Goal: Connect with others: Connect with others

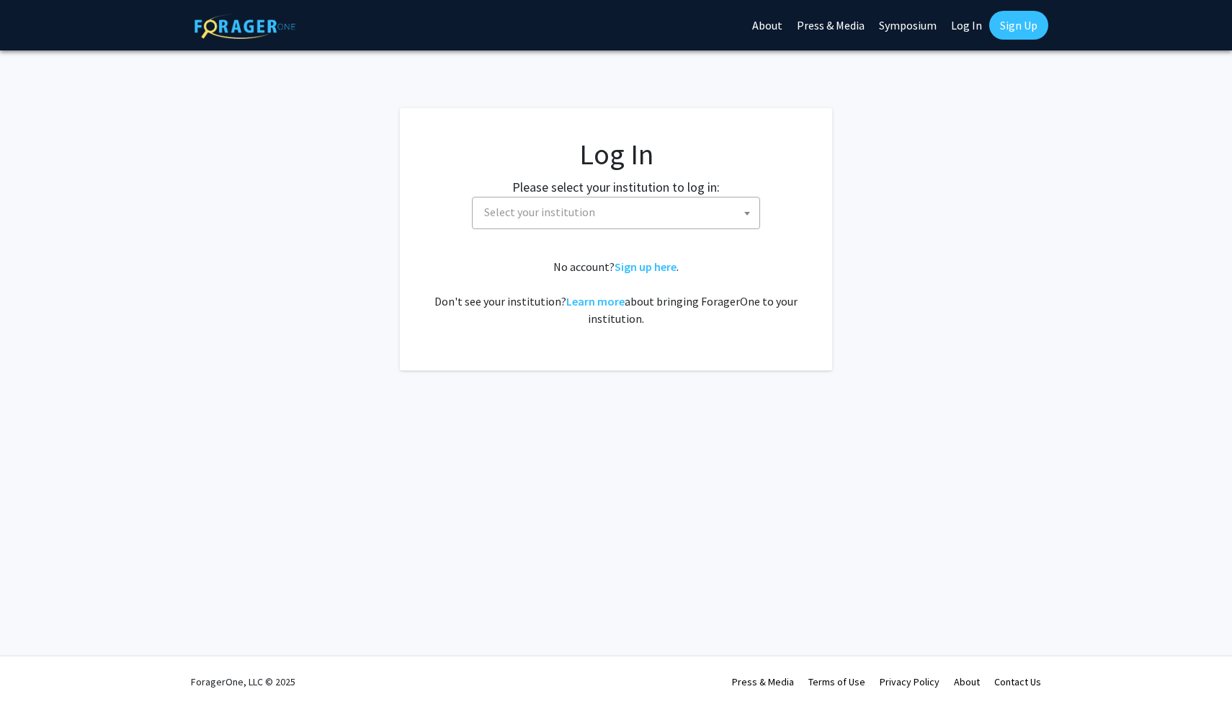
select select
click at [641, 205] on span "Select your institution" at bounding box center [619, 212] width 281 height 30
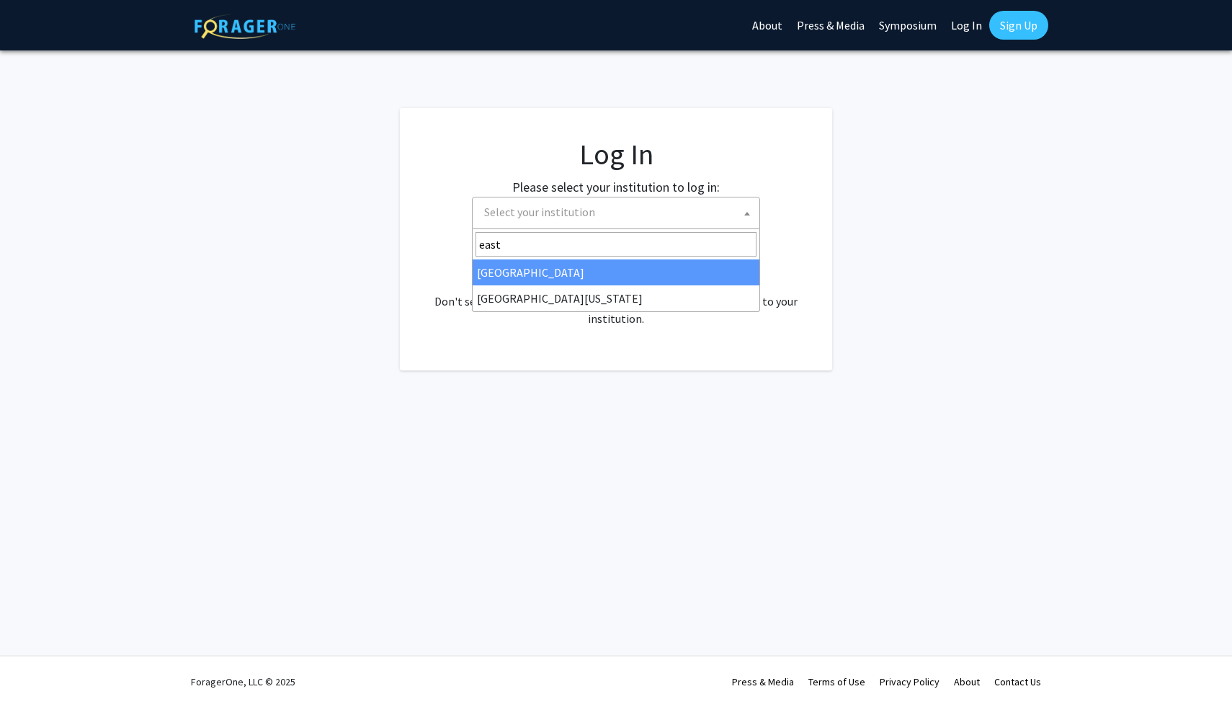
type input "east"
select select "17"
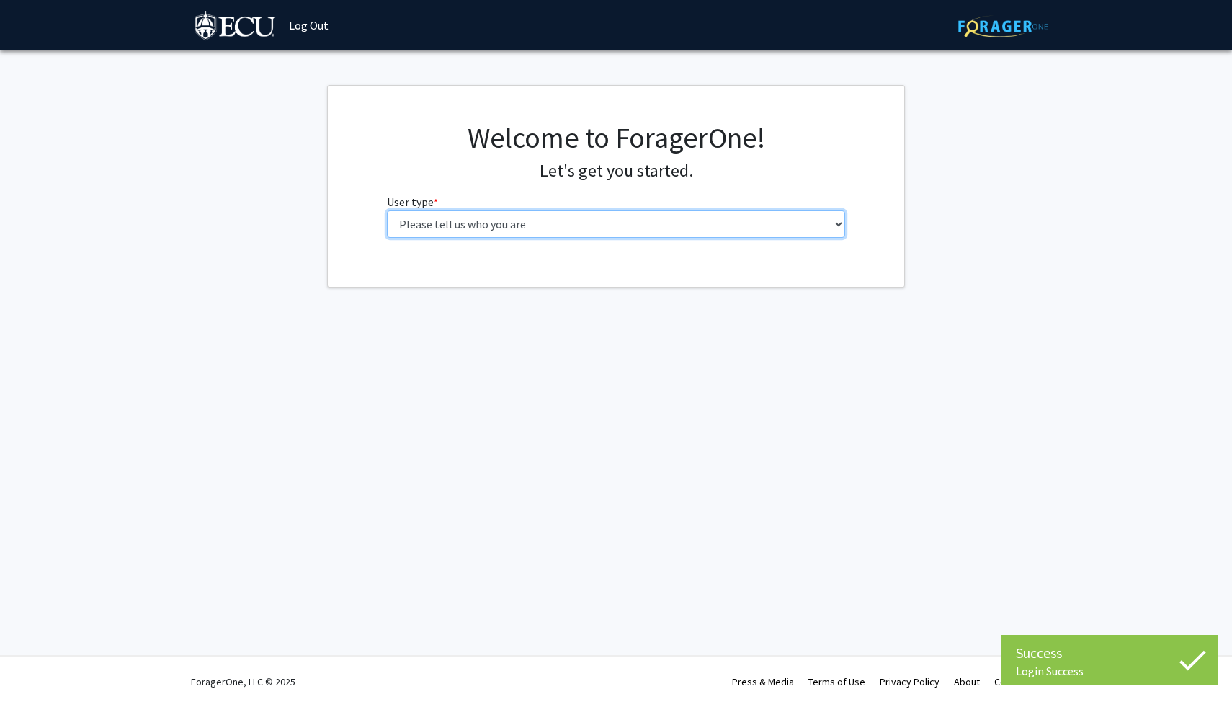
click at [679, 229] on select "Please tell us who you are Undergraduate Student Master's Student Doctoral Cand…" at bounding box center [616, 223] width 459 height 27
select select "1: undergrad"
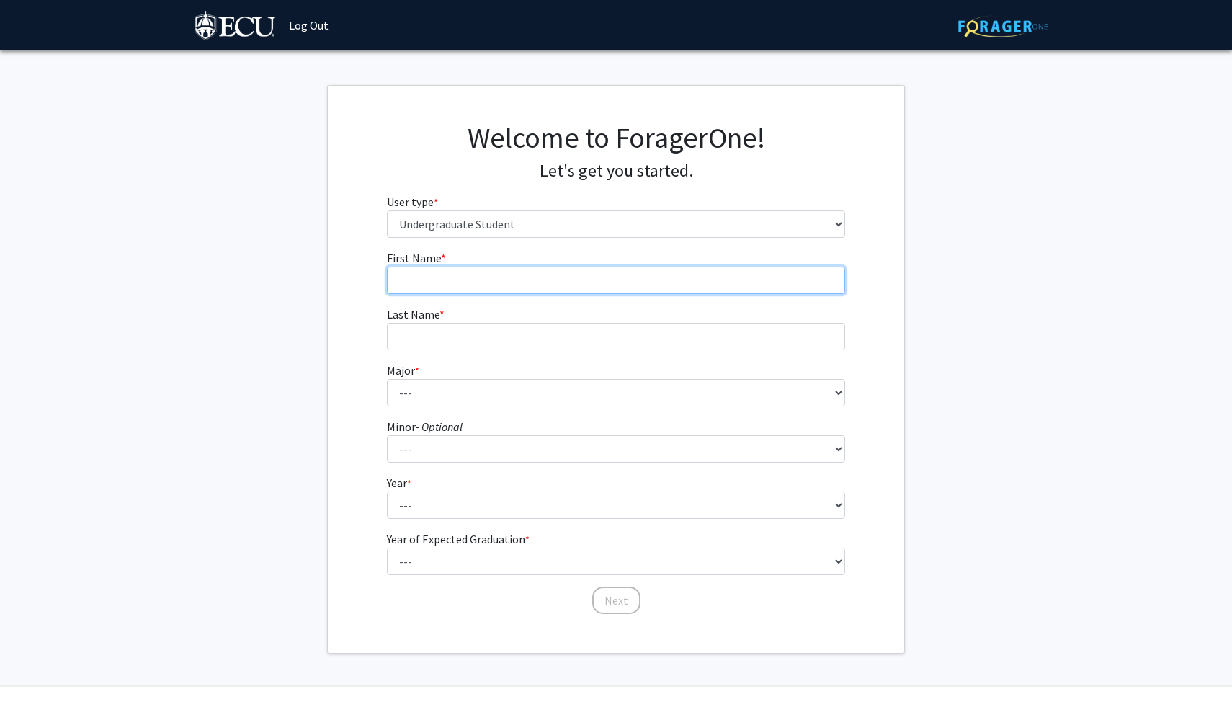
click at [649, 277] on input "First Name * required" at bounding box center [616, 280] width 459 height 27
type input "Ganga"
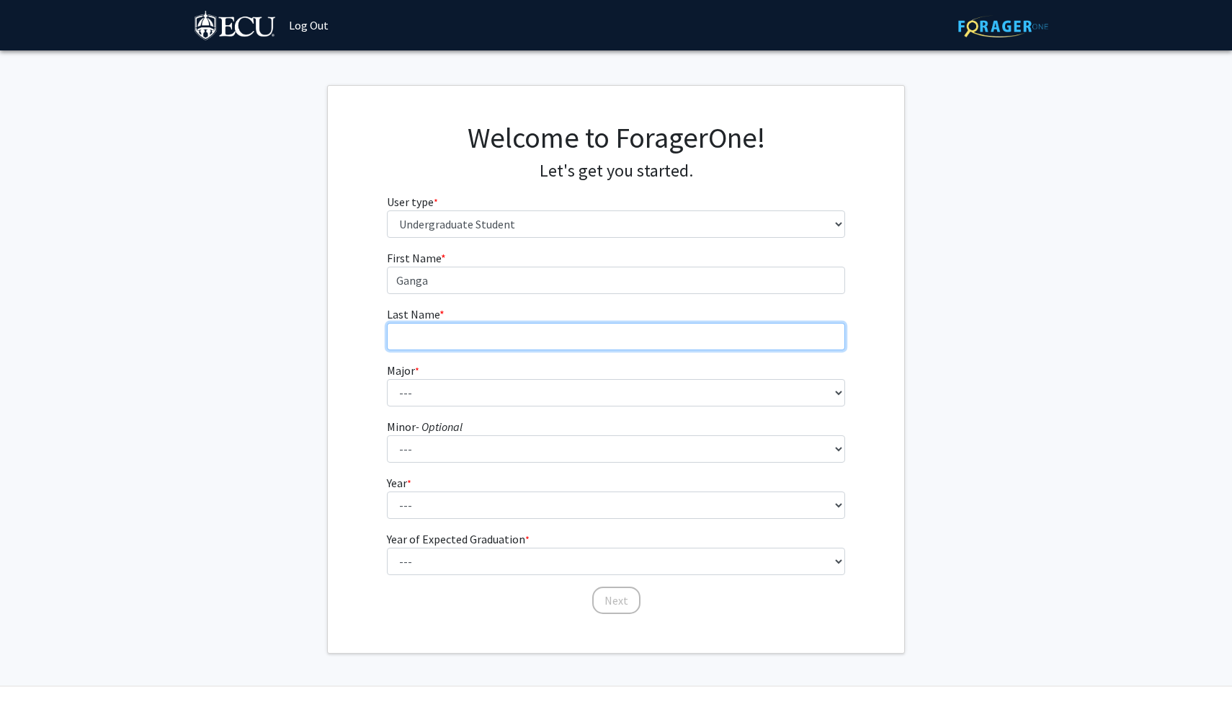
type input "[PERSON_NAME]"
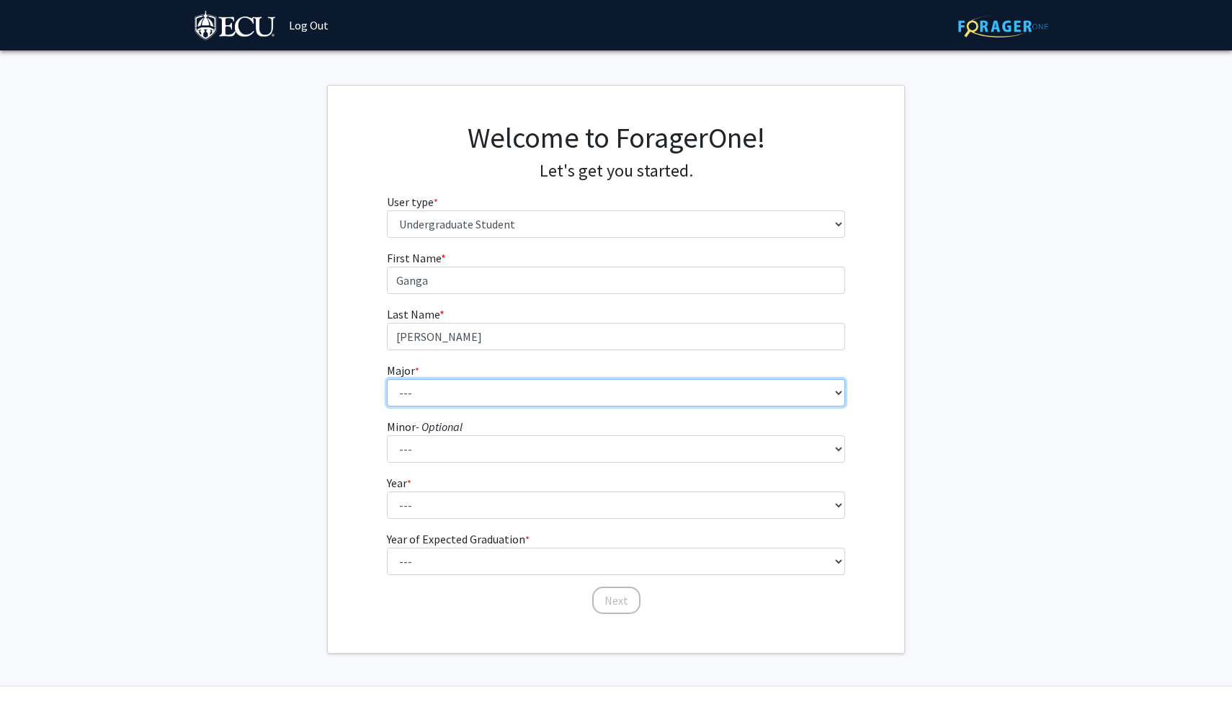
click at [473, 399] on select "--- Accounting African and African American Studies Anthropology Applied Atmosp…" at bounding box center [616, 392] width 459 height 27
select select "11: 1309"
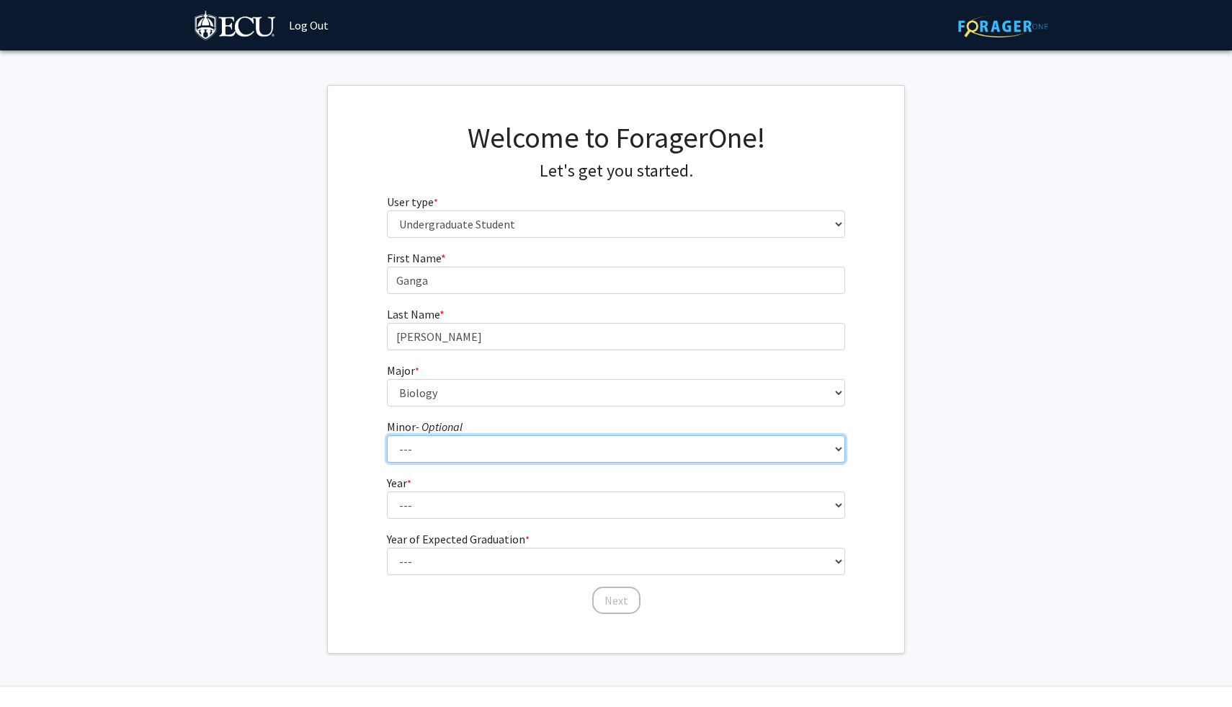
click at [446, 448] on select "--- Aerospace Studies African and African American Studies Alcohol and Drug Stu…" at bounding box center [616, 448] width 459 height 27
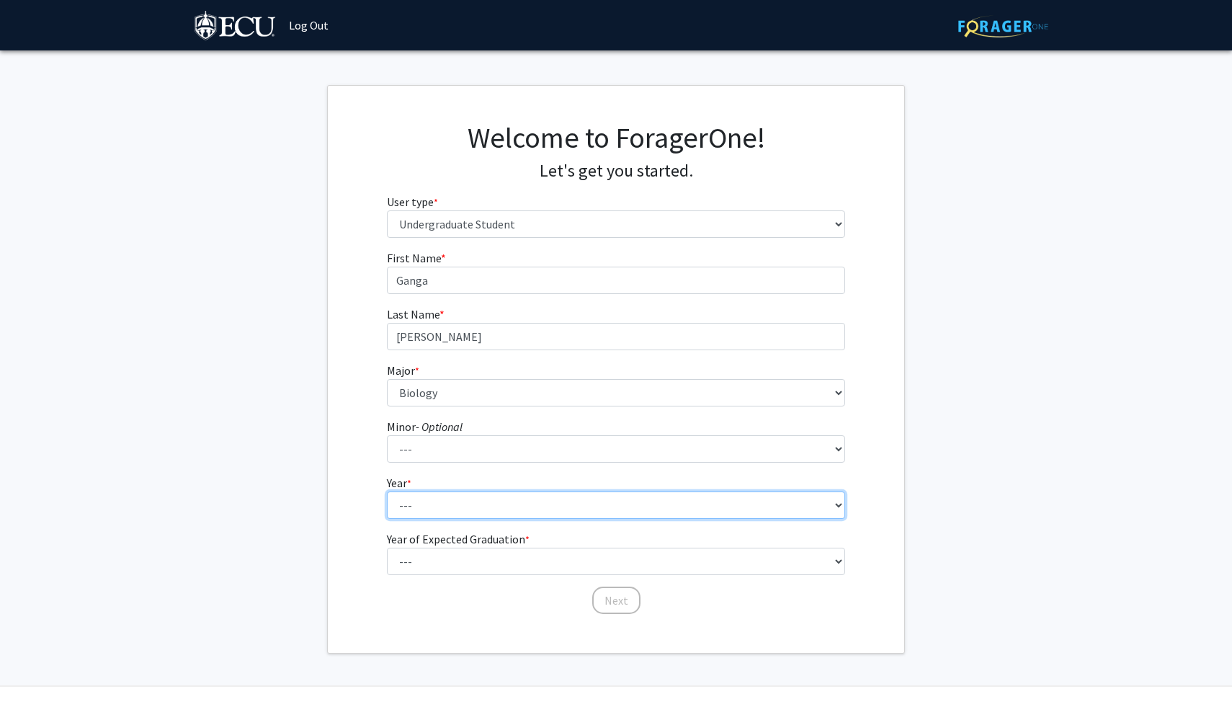
click at [411, 503] on select "--- First-year Sophomore Junior Senior Postbaccalaureate Certificate" at bounding box center [616, 504] width 459 height 27
select select "1: first-year"
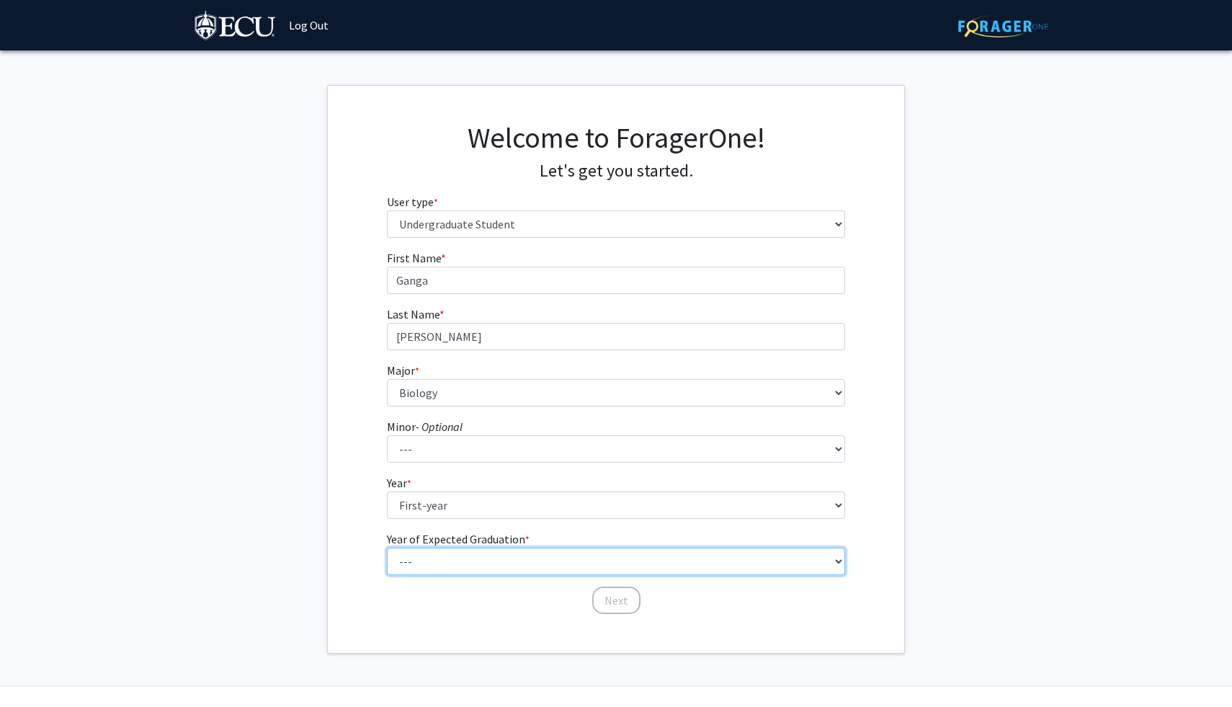
click at [422, 556] on select "--- 2025 2026 2027 2028 2029 2030 2031 2032 2033 2034" at bounding box center [616, 561] width 459 height 27
select select "5: 2029"
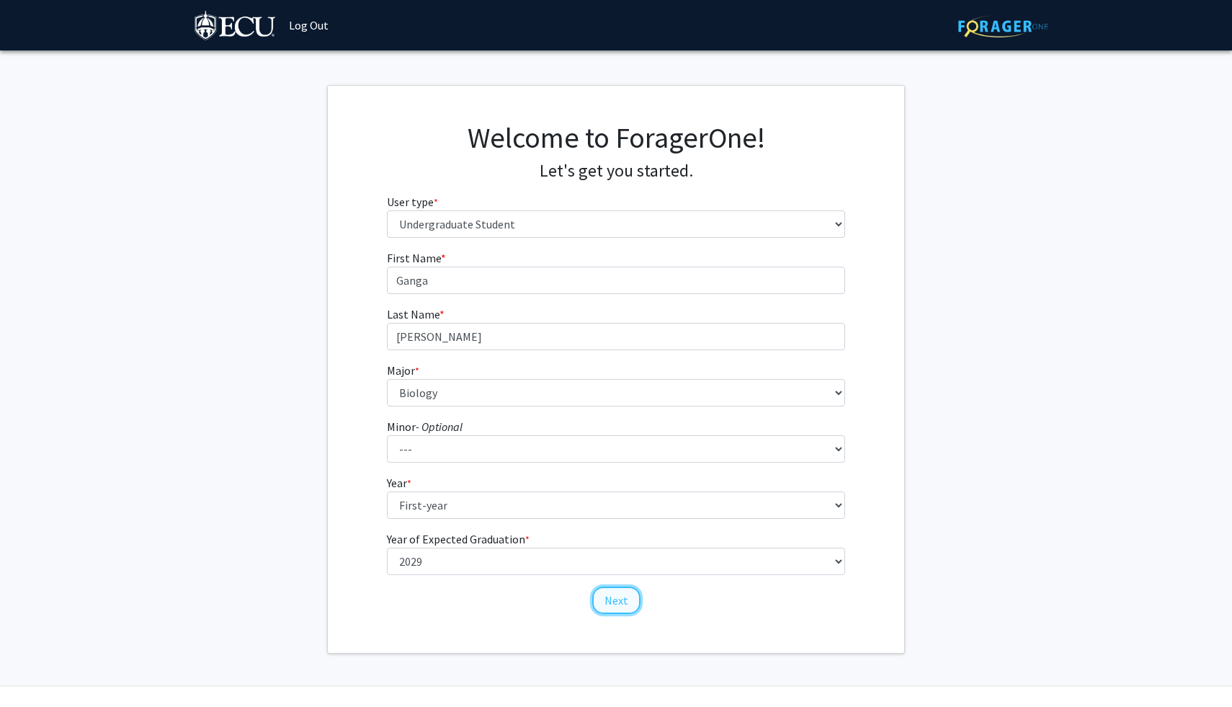
click at [616, 594] on button "Next" at bounding box center [616, 600] width 48 height 27
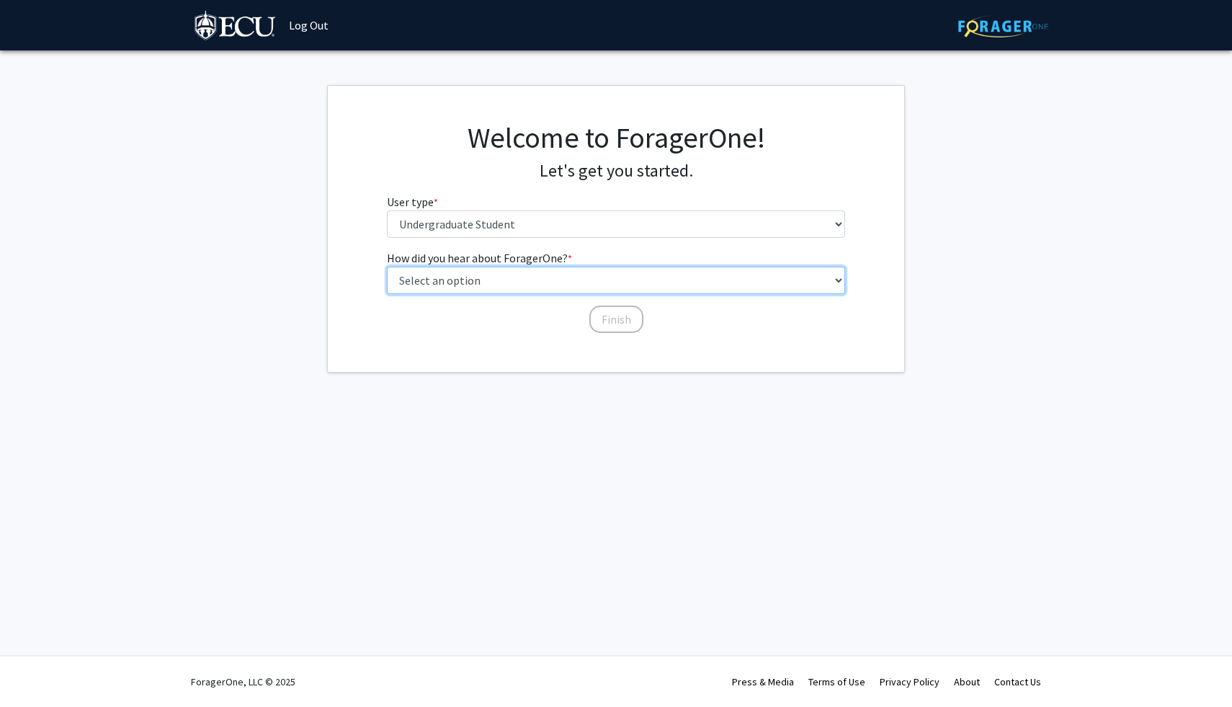
click at [549, 288] on select "Select an option Peer/student recommendation Faculty/staff recommendation Unive…" at bounding box center [616, 280] width 459 height 27
select select "3: university_website"
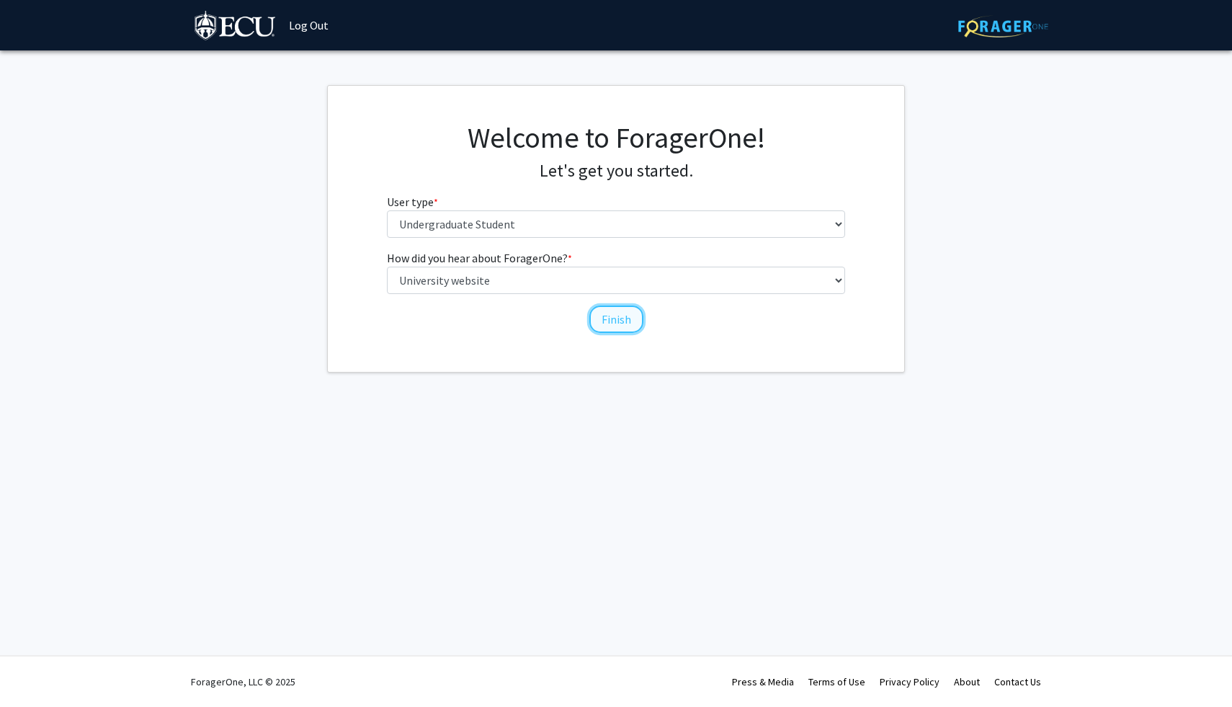
click at [604, 319] on button "Finish" at bounding box center [616, 319] width 54 height 27
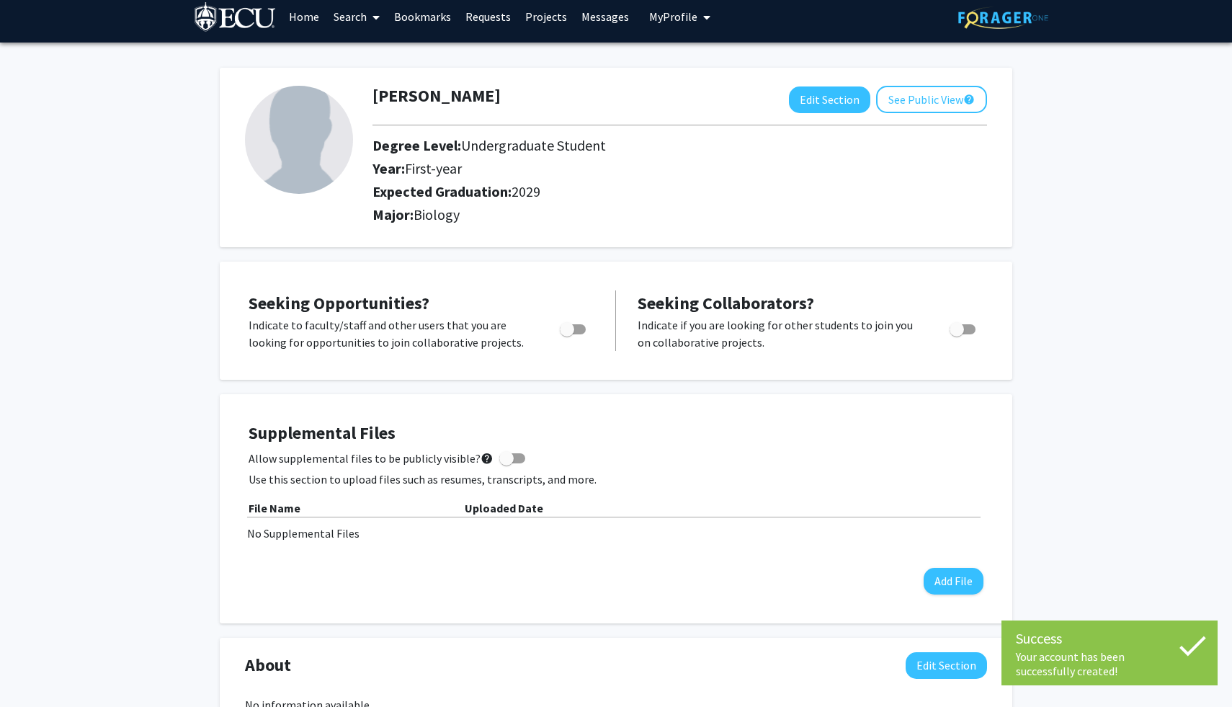
scroll to position [11, 0]
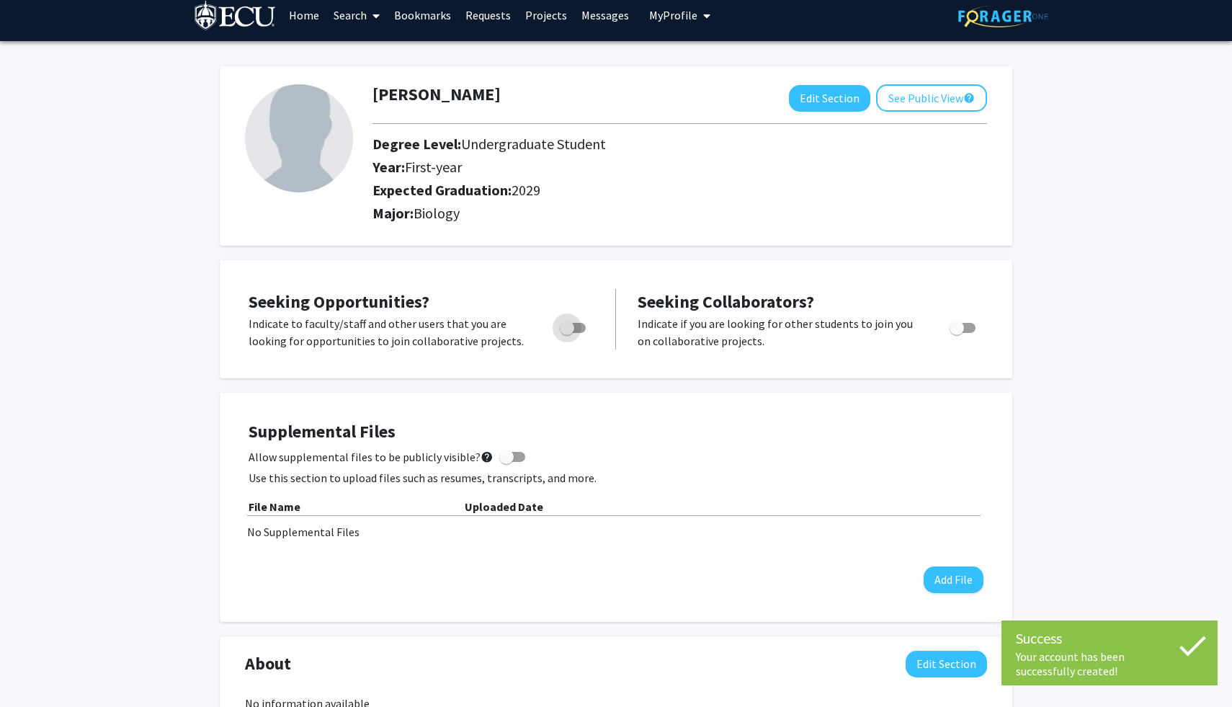
click at [574, 329] on span "Toggle" at bounding box center [573, 328] width 26 height 10
click at [567, 333] on input "Are you actively seeking opportunities?" at bounding box center [566, 333] width 1 height 1
checkbox input "true"
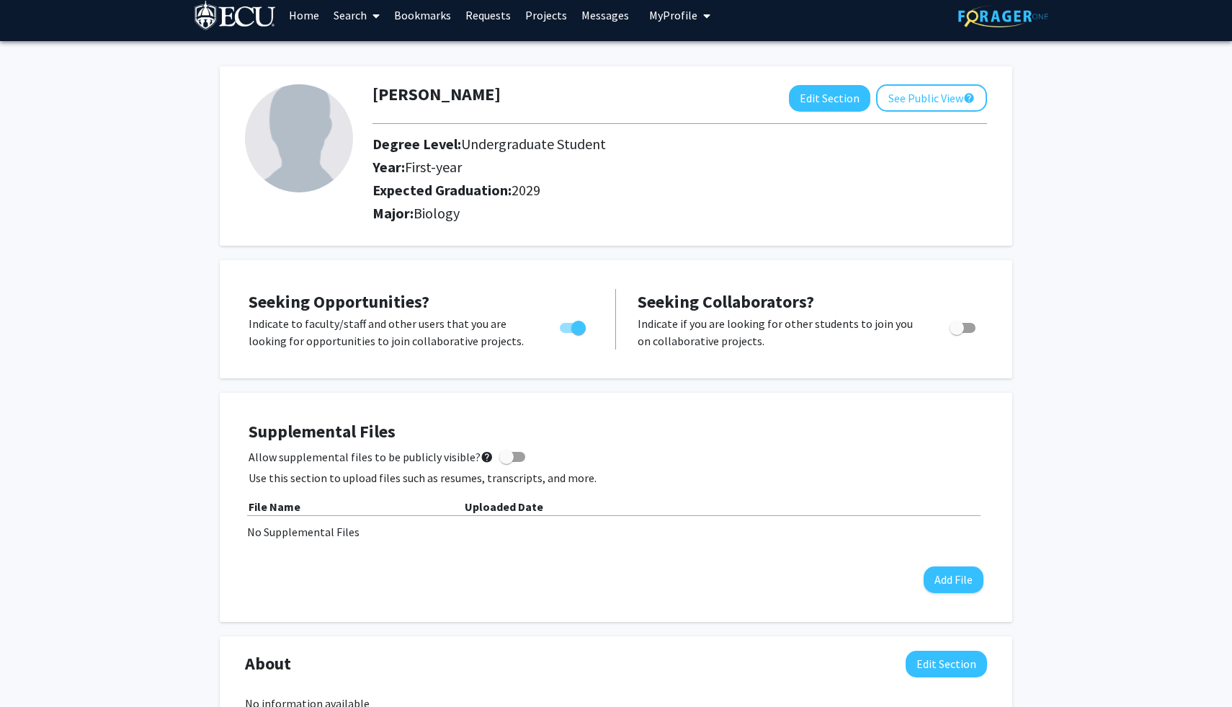
click at [963, 326] on span "Toggle" at bounding box center [957, 328] width 14 height 14
click at [957, 333] on input "Would you like to receive other student requests to work with you?" at bounding box center [956, 333] width 1 height 1
checkbox input "true"
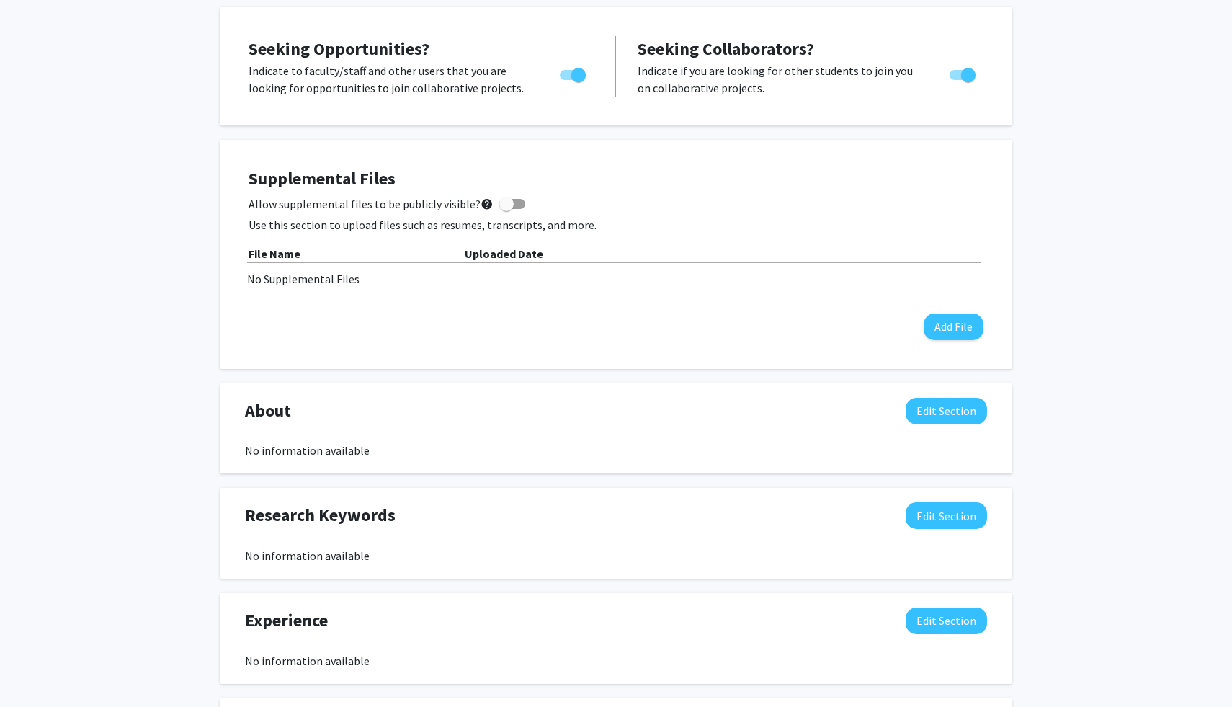
scroll to position [0, 0]
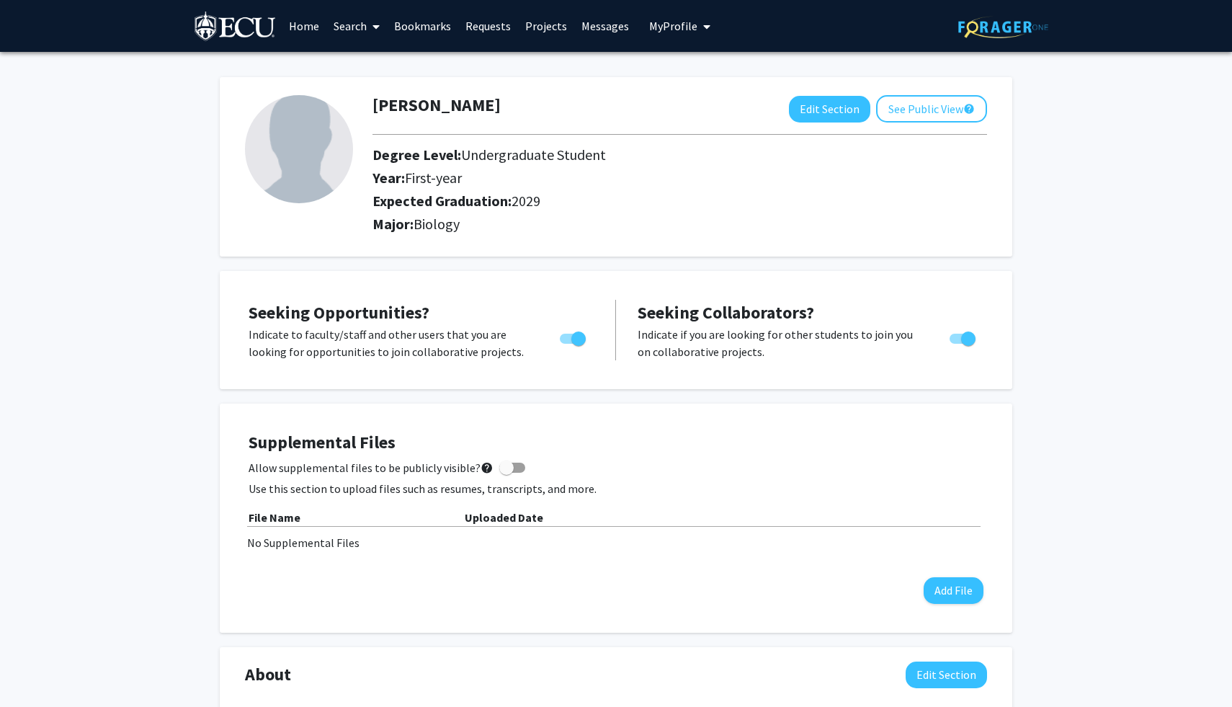
click at [485, 24] on link "Requests" at bounding box center [488, 26] width 60 height 50
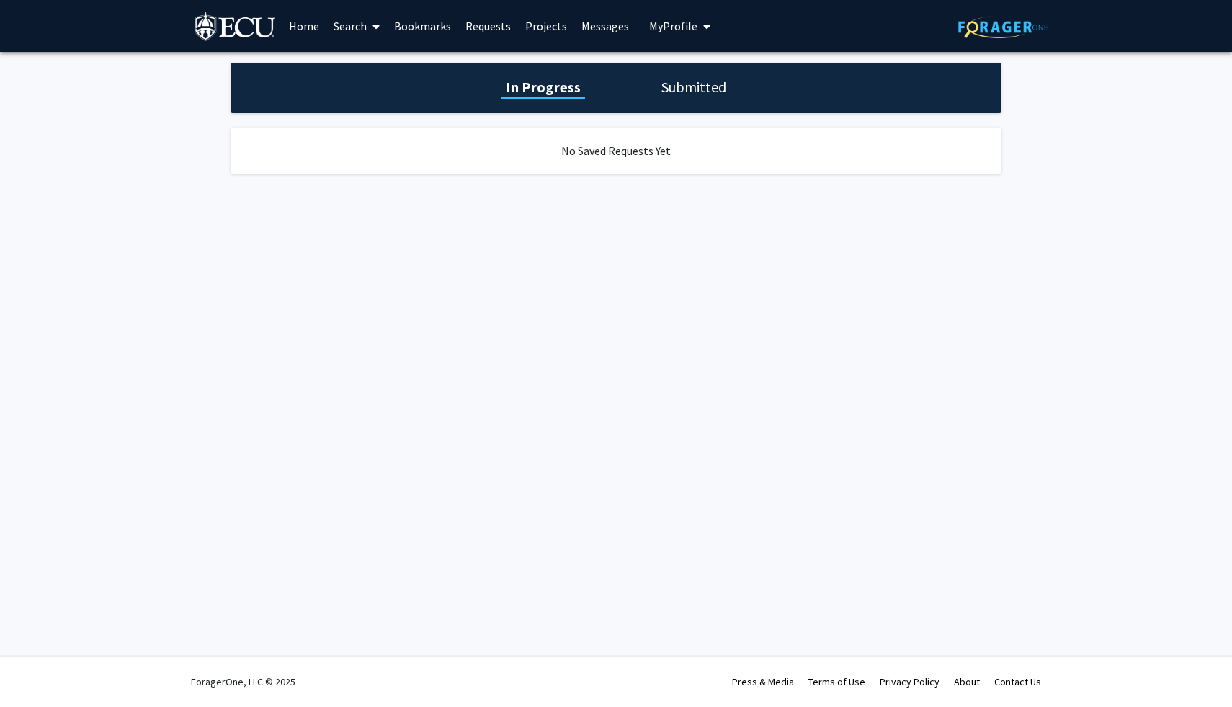
click at [343, 30] on link "Search" at bounding box center [356, 26] width 61 height 50
click at [308, 31] on link "Home" at bounding box center [304, 26] width 45 height 50
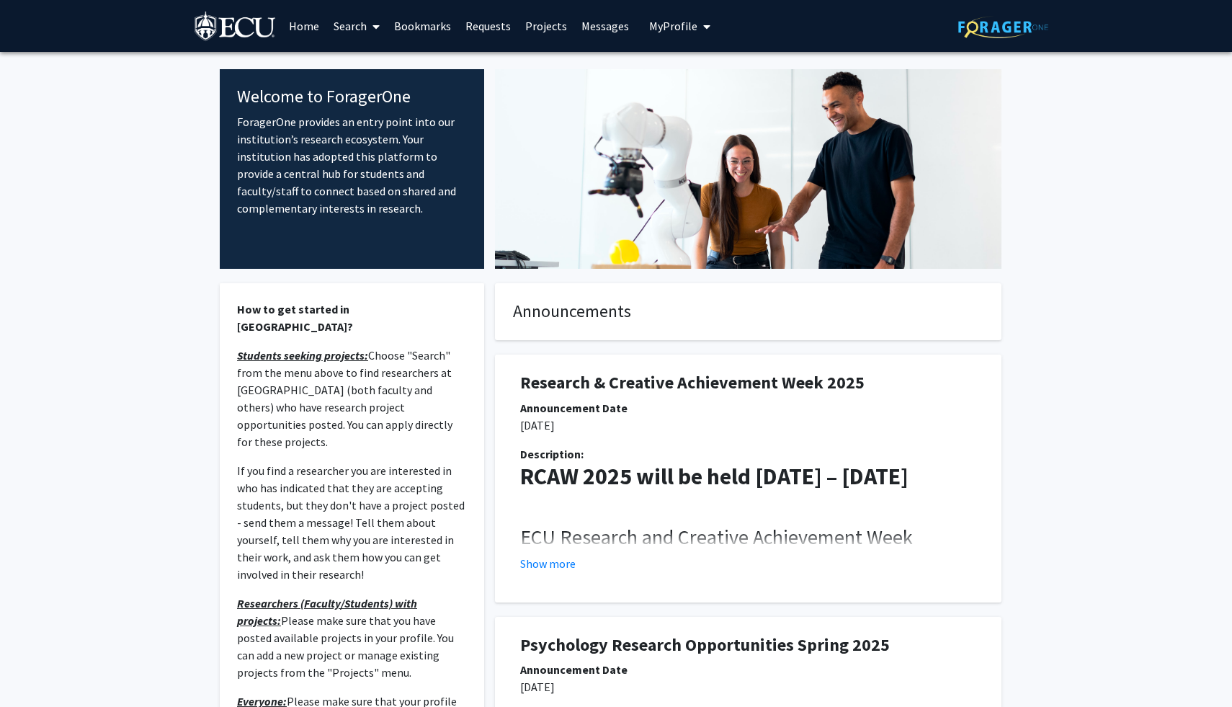
click at [355, 31] on link "Search" at bounding box center [356, 26] width 61 height 50
click at [365, 63] on span "Faculty/Staff" at bounding box center [379, 66] width 106 height 29
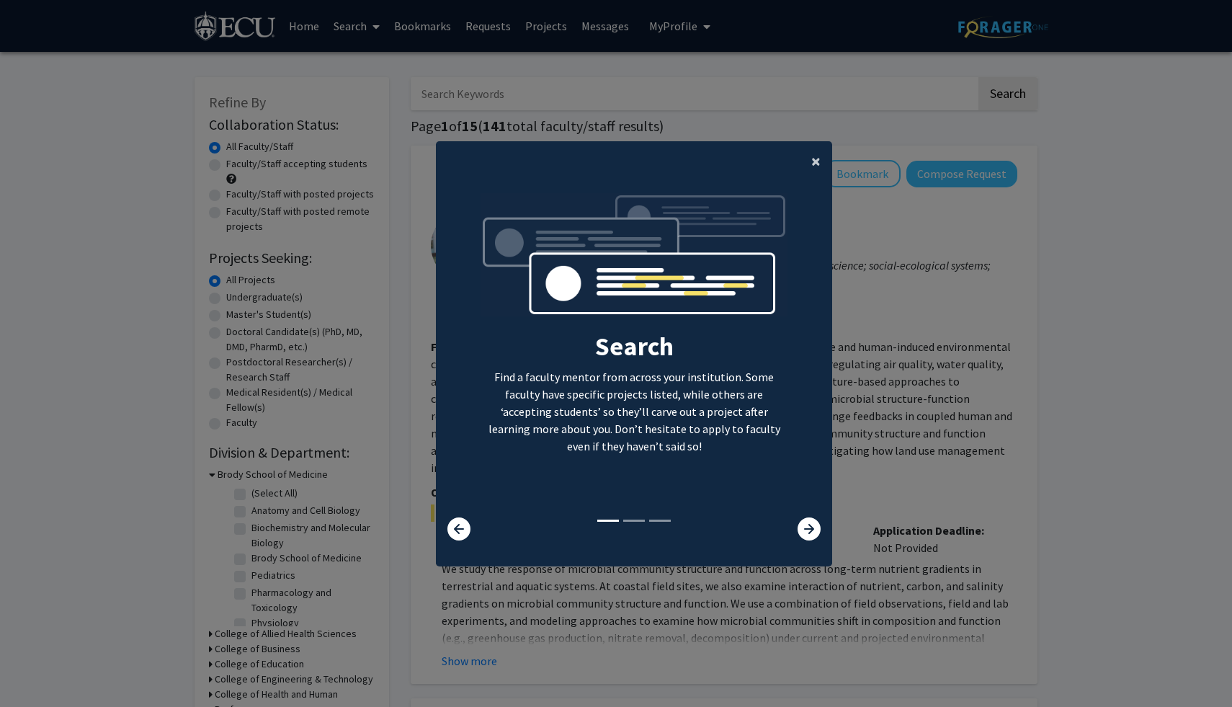
click at [817, 161] on span "×" at bounding box center [815, 161] width 9 height 22
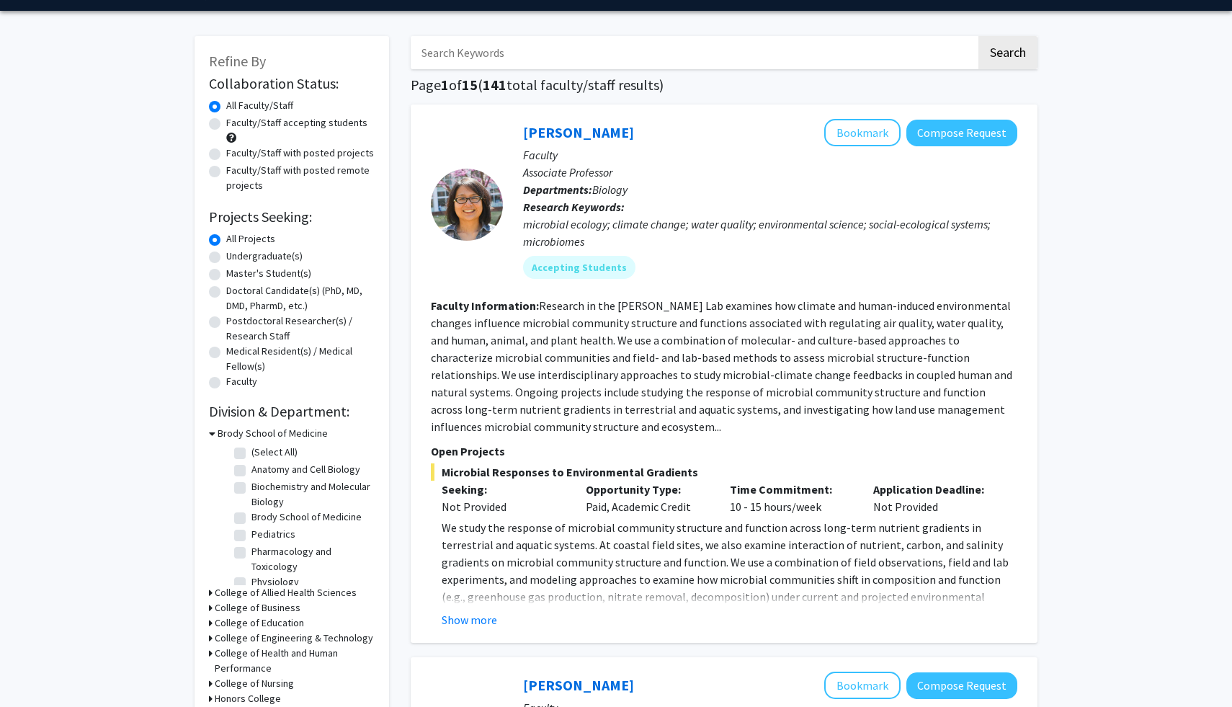
scroll to position [43, 0]
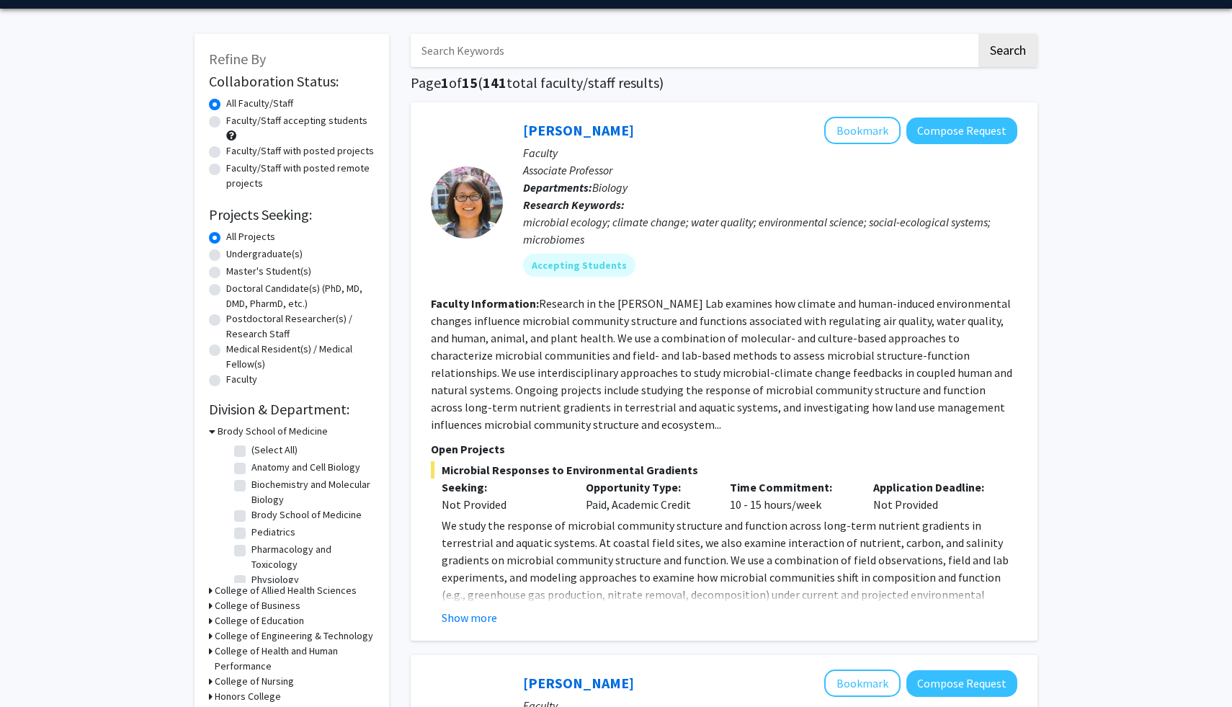
click at [779, 386] on fg-read-more "Research in the [PERSON_NAME] Lab examines how climate and human-induced enviro…" at bounding box center [722, 363] width 582 height 135
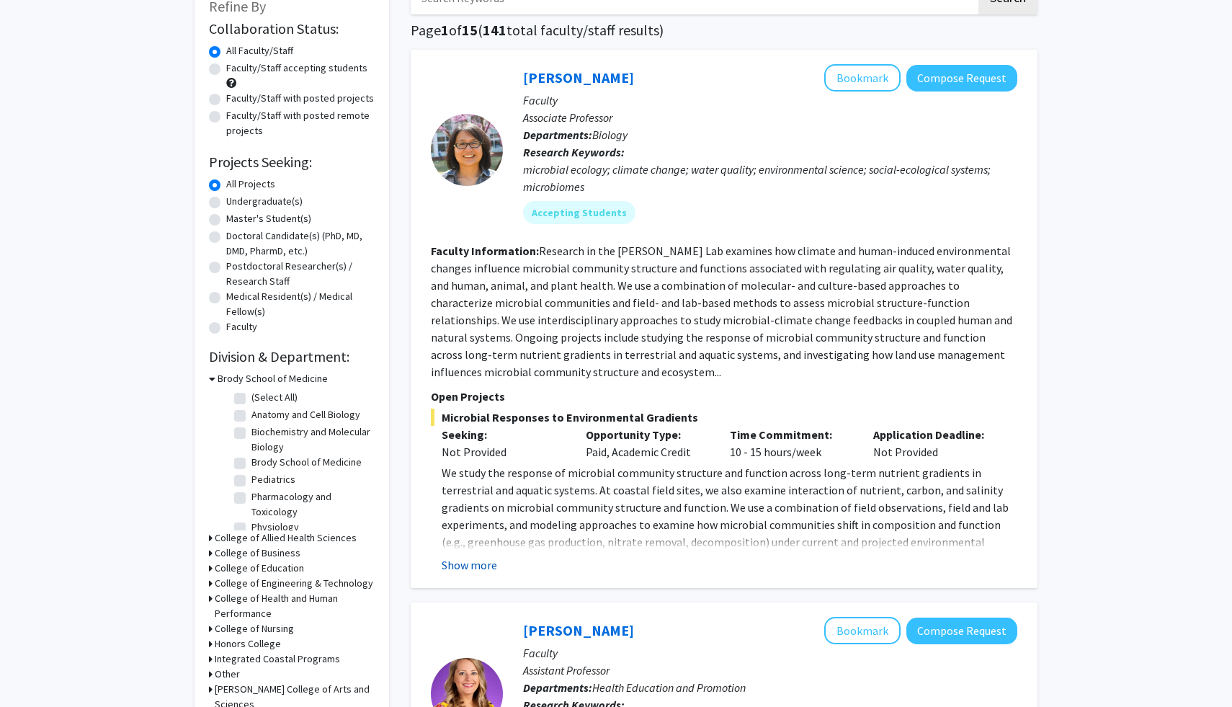
scroll to position [97, 0]
click at [479, 560] on button "Show more" at bounding box center [469, 564] width 55 height 17
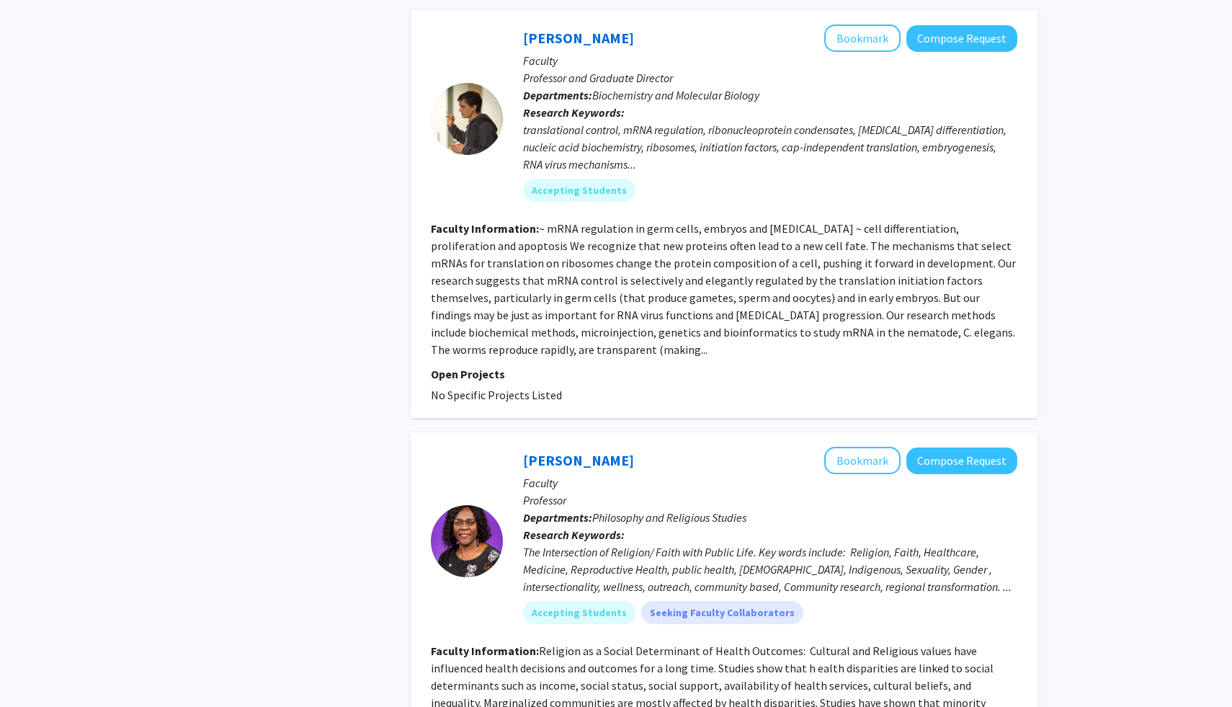
scroll to position [6017, 0]
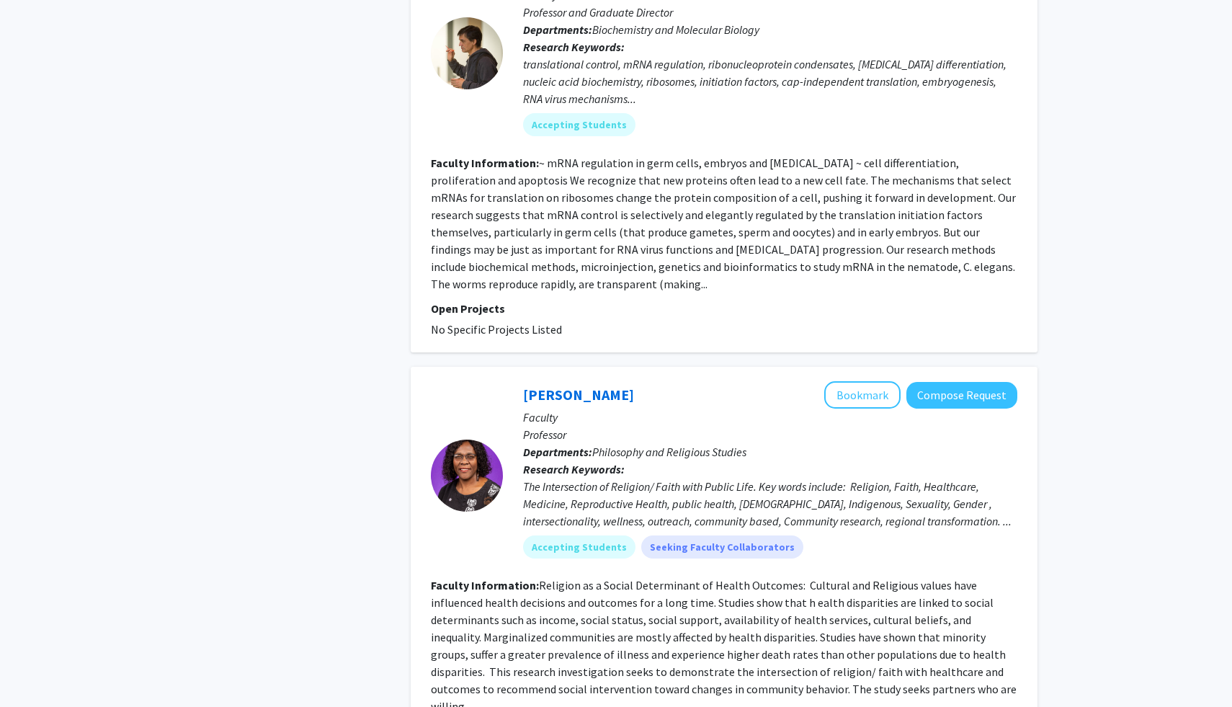
scroll to position [5999, 0]
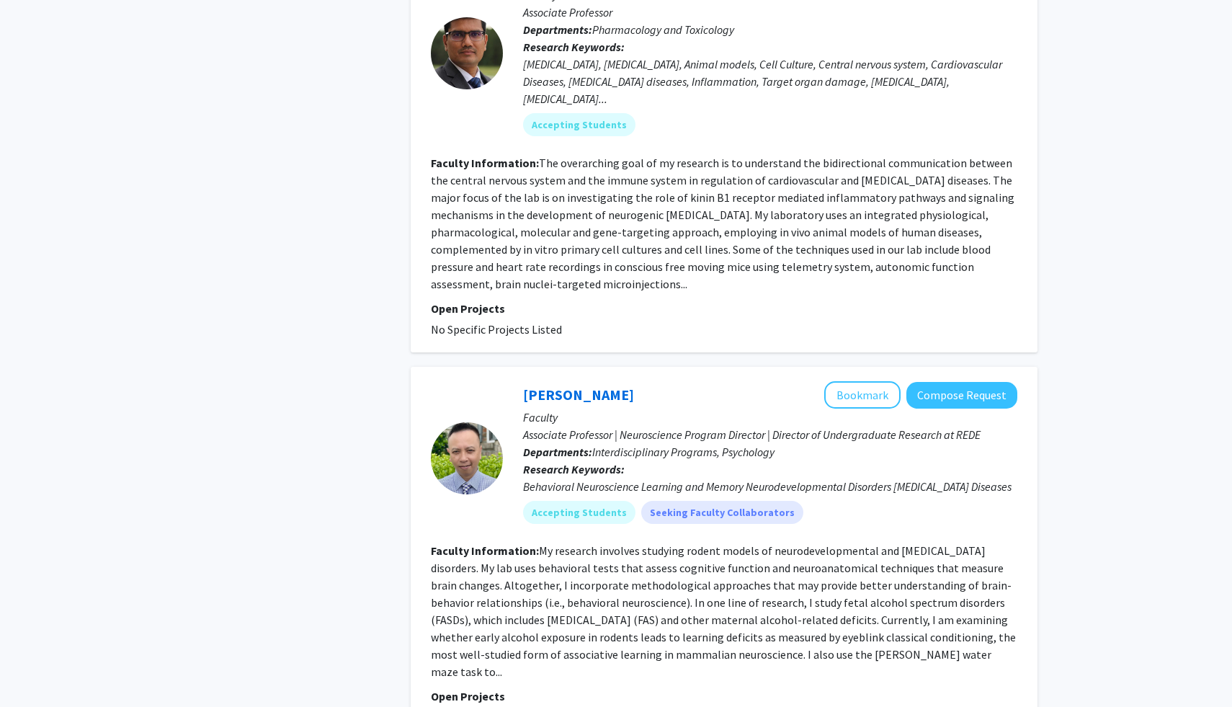
scroll to position [2477, 0]
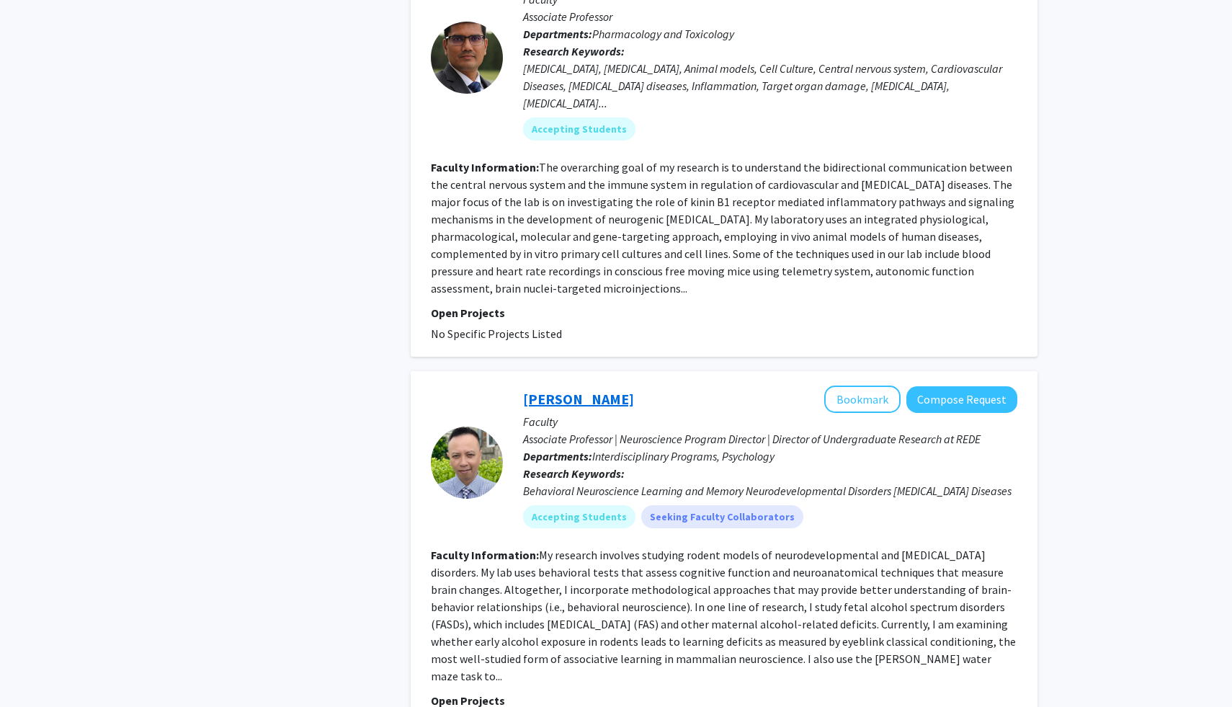
click at [562, 390] on link "[PERSON_NAME]" at bounding box center [578, 399] width 111 height 18
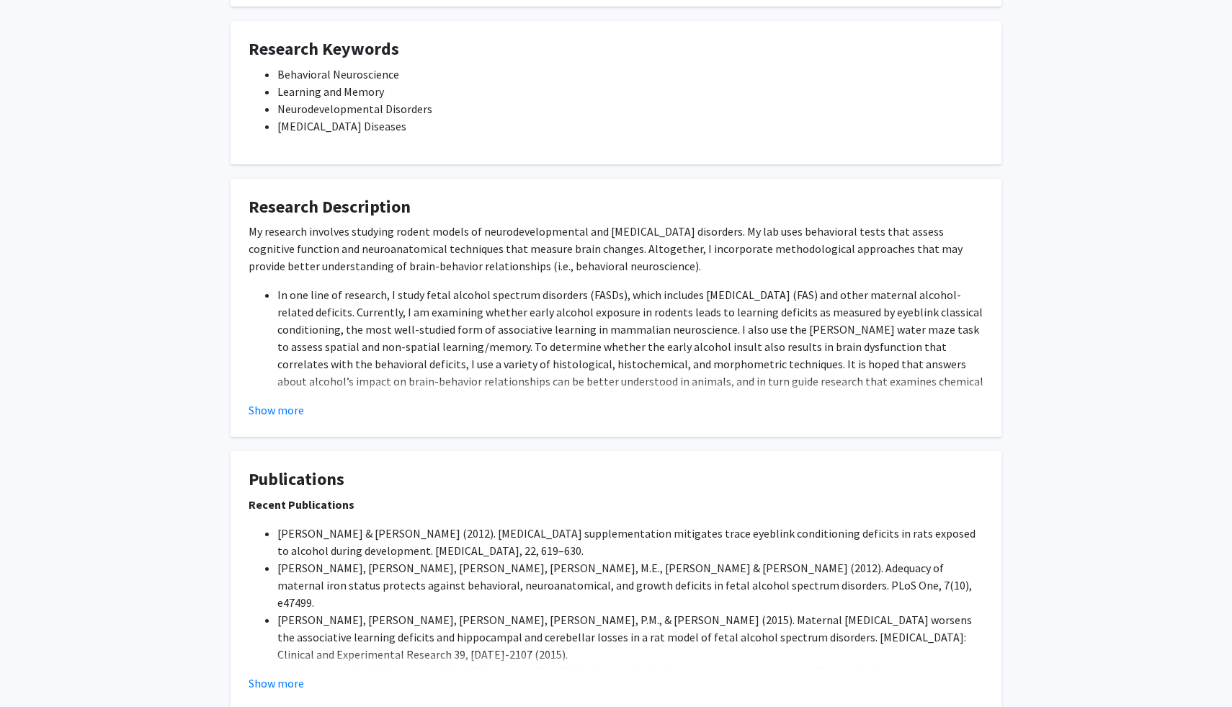
scroll to position [417, 0]
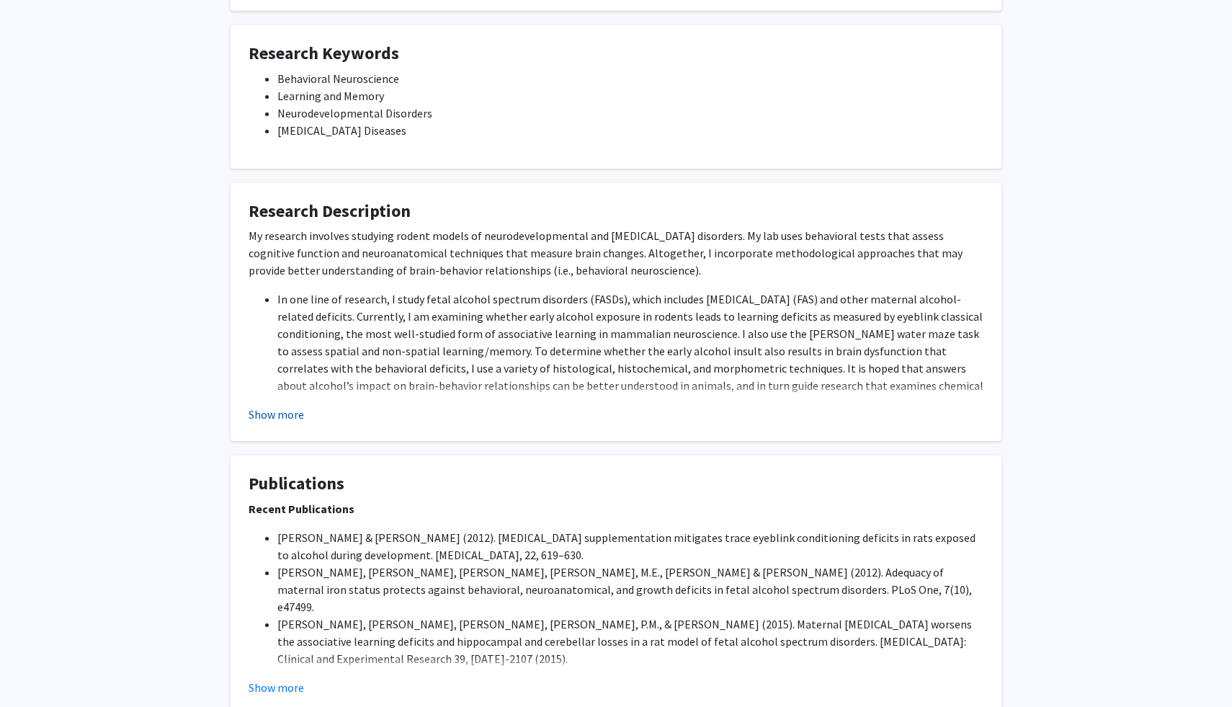
click at [268, 406] on button "Show more" at bounding box center [276, 414] width 55 height 17
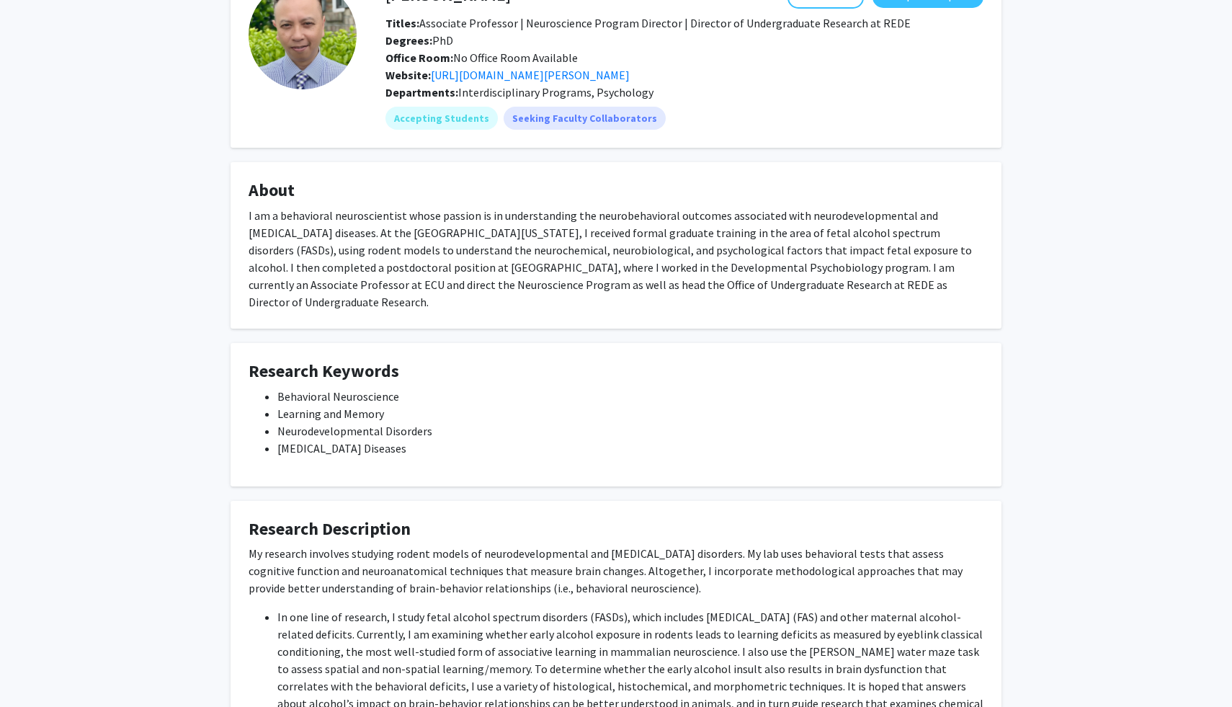
scroll to position [0, 0]
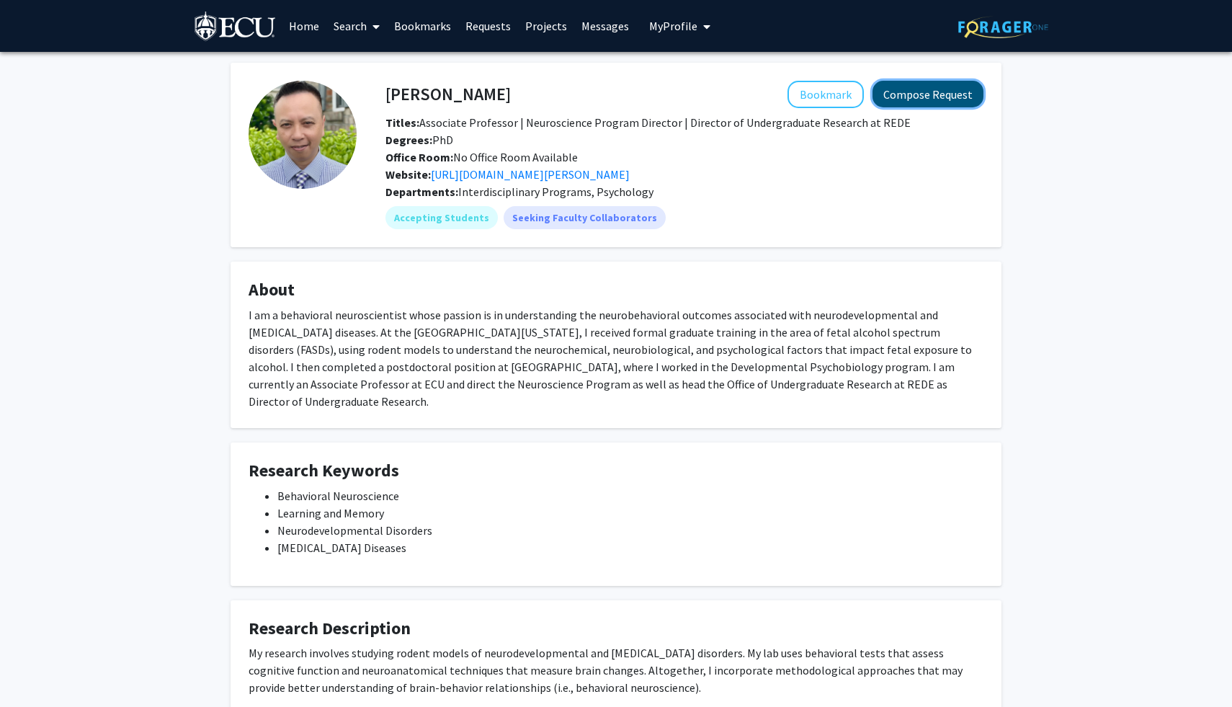
click at [917, 96] on button "Compose Request" at bounding box center [928, 94] width 111 height 27
